Goal: Find specific page/section: Find specific page/section

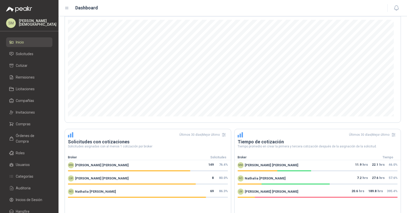
scroll to position [121, 0]
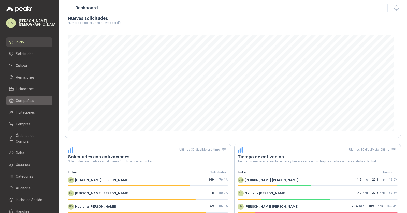
click at [42, 102] on li "Compañías" at bounding box center [29, 101] width 40 height 6
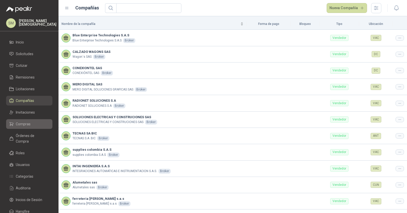
click at [28, 122] on span "Compras" at bounding box center [23, 124] width 15 height 6
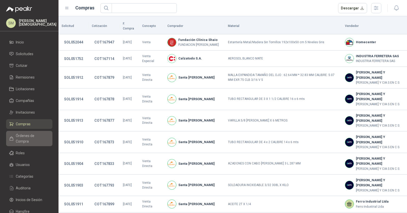
click at [30, 138] on span "Órdenes de Compra" at bounding box center [32, 138] width 32 height 11
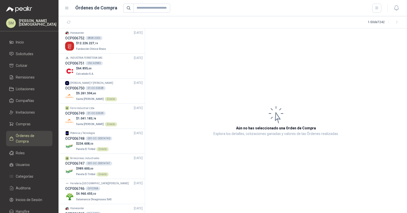
click at [250, 62] on article "Aún no has seleccionado una Orden de Compra Explora los detalles, cotizaciones …" at bounding box center [276, 120] width 262 height 185
click at [107, 37] on div "OCP006752 0858-2025" at bounding box center [104, 38] width 78 height 6
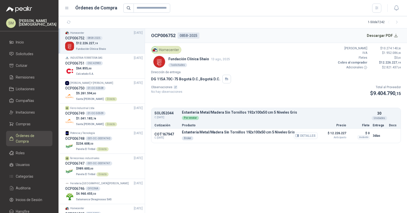
click at [315, 134] on button "Detalles" at bounding box center [306, 135] width 24 height 7
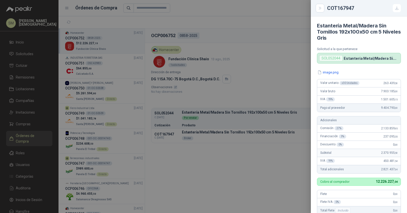
click at [277, 46] on div at bounding box center [203, 106] width 407 height 213
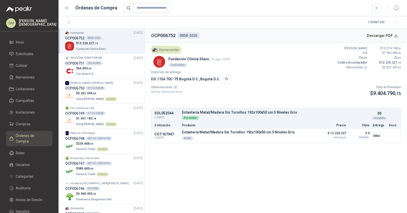
click at [37, 22] on p "[PERSON_NAME]" at bounding box center [38, 22] width 38 height 7
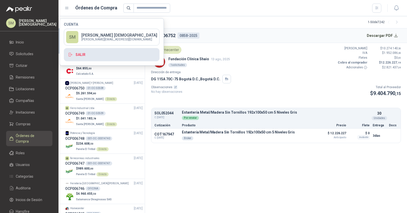
click at [98, 52] on button "Salir" at bounding box center [112, 54] width 96 height 13
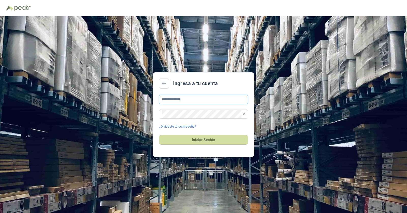
click at [196, 101] on input "**********" at bounding box center [203, 99] width 89 height 9
type input "**********"
click at [202, 138] on button "Iniciar Sesión" at bounding box center [203, 140] width 89 height 10
